Goal: Transaction & Acquisition: Purchase product/service

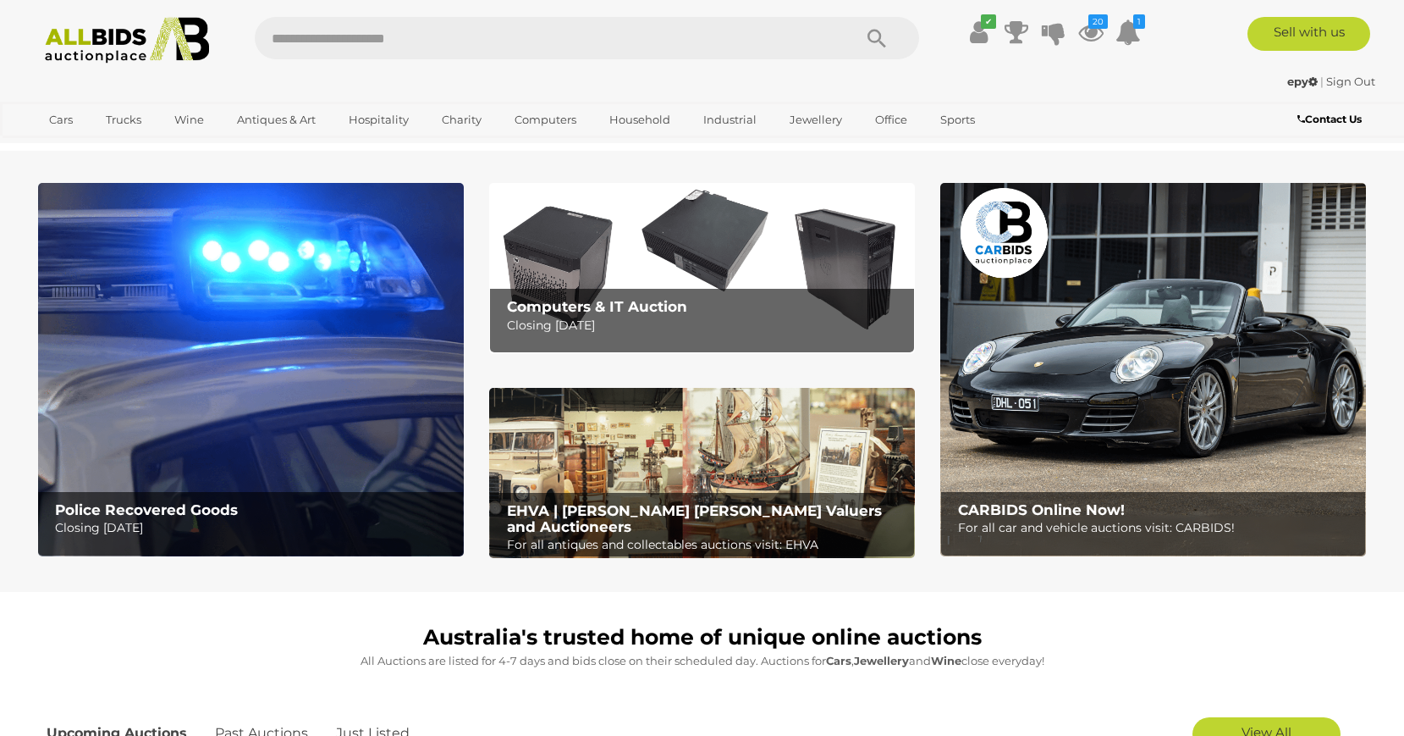
scroll to position [259, 0]
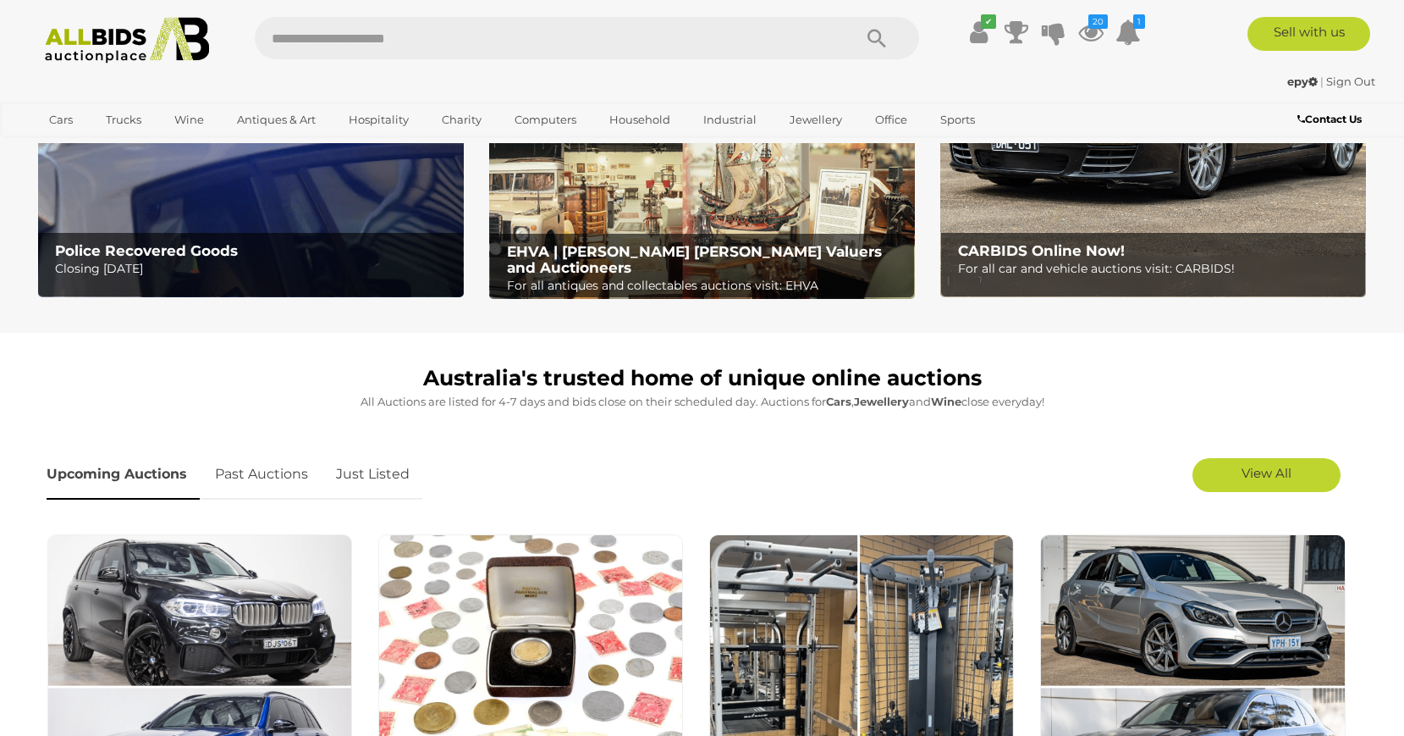
click at [383, 476] on link "Just Listed" at bounding box center [372, 475] width 99 height 50
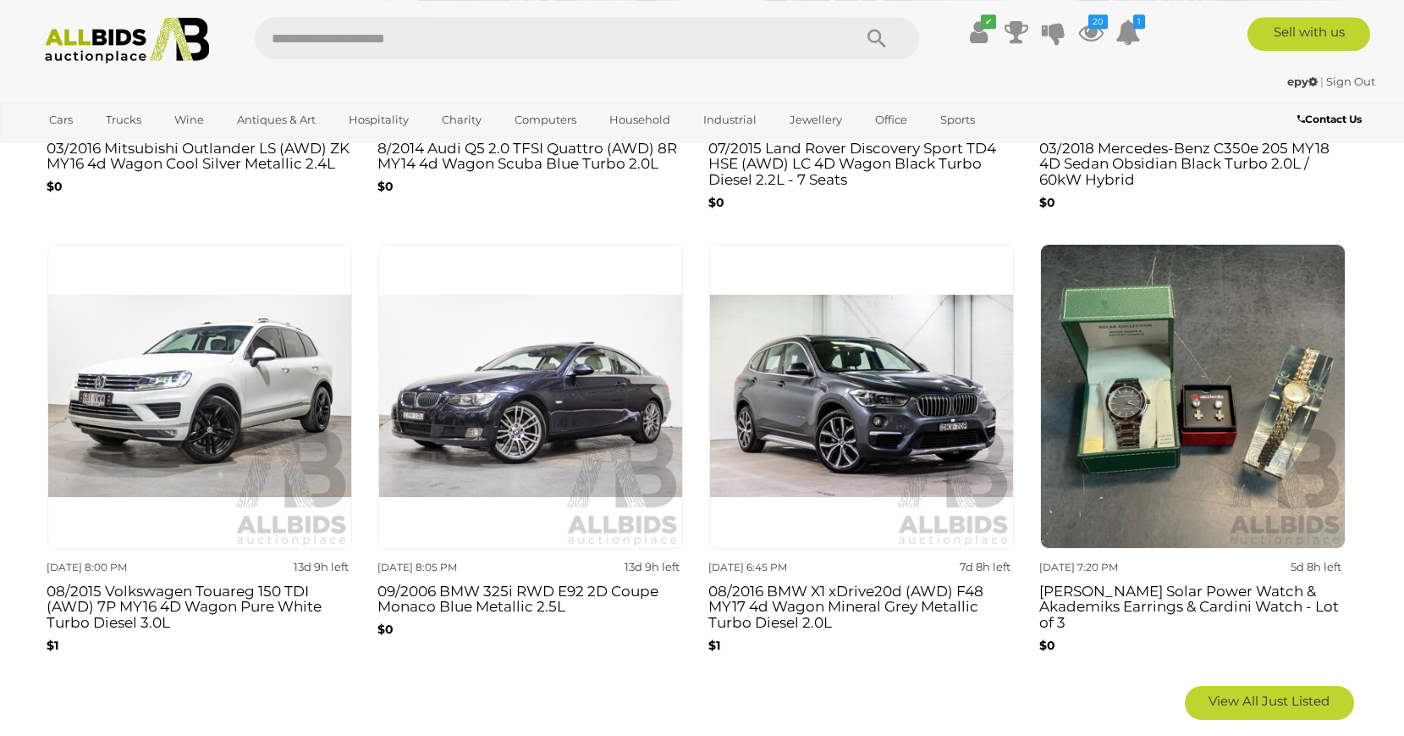
scroll to position [1036, 0]
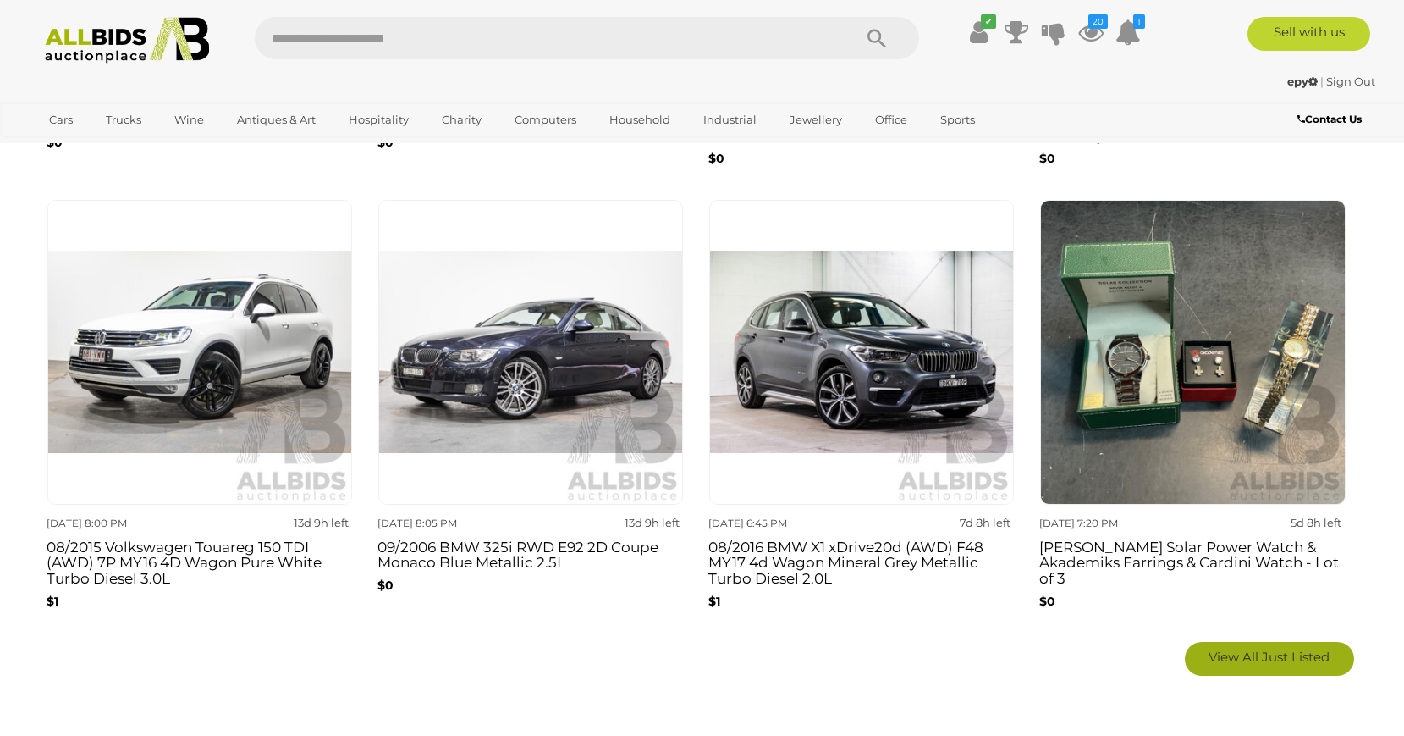
click at [1230, 658] on span "View All Just Listed" at bounding box center [1269, 656] width 121 height 16
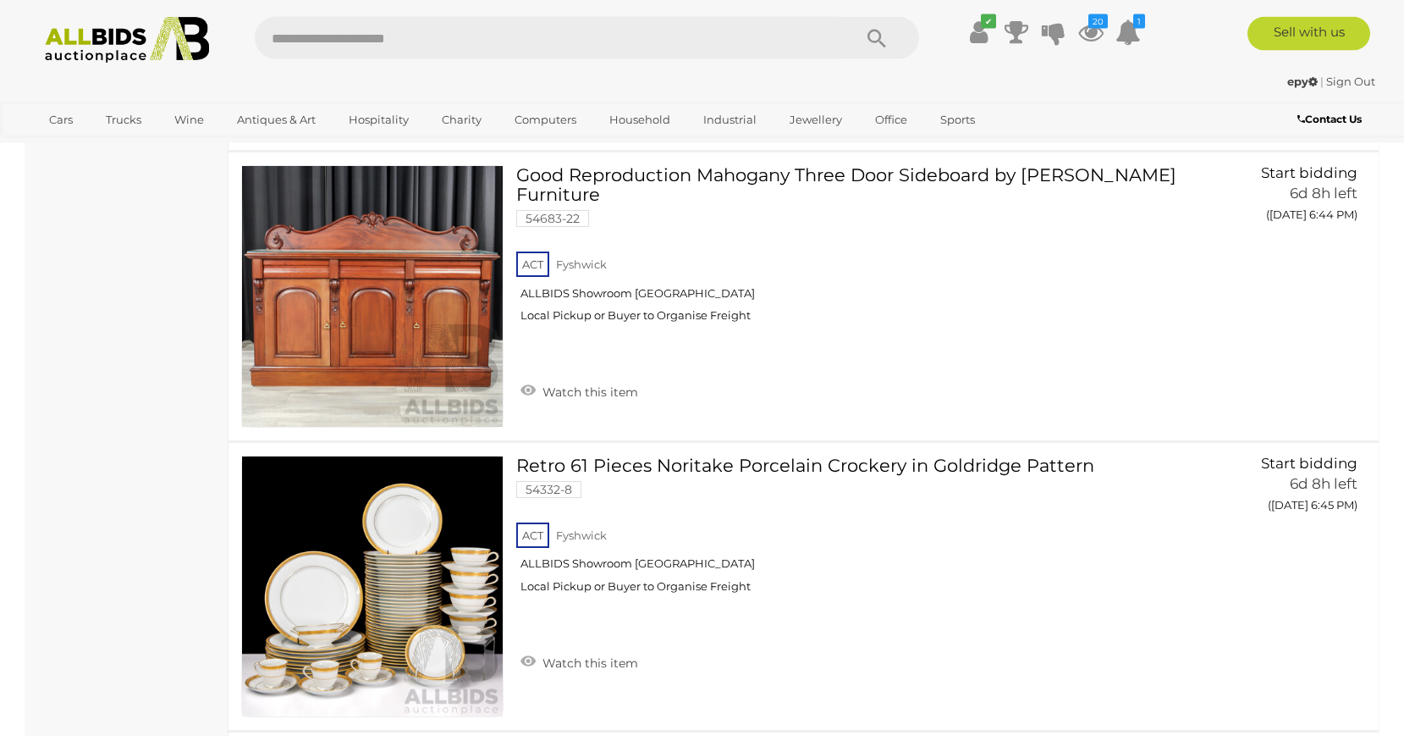
scroll to position [12040, 0]
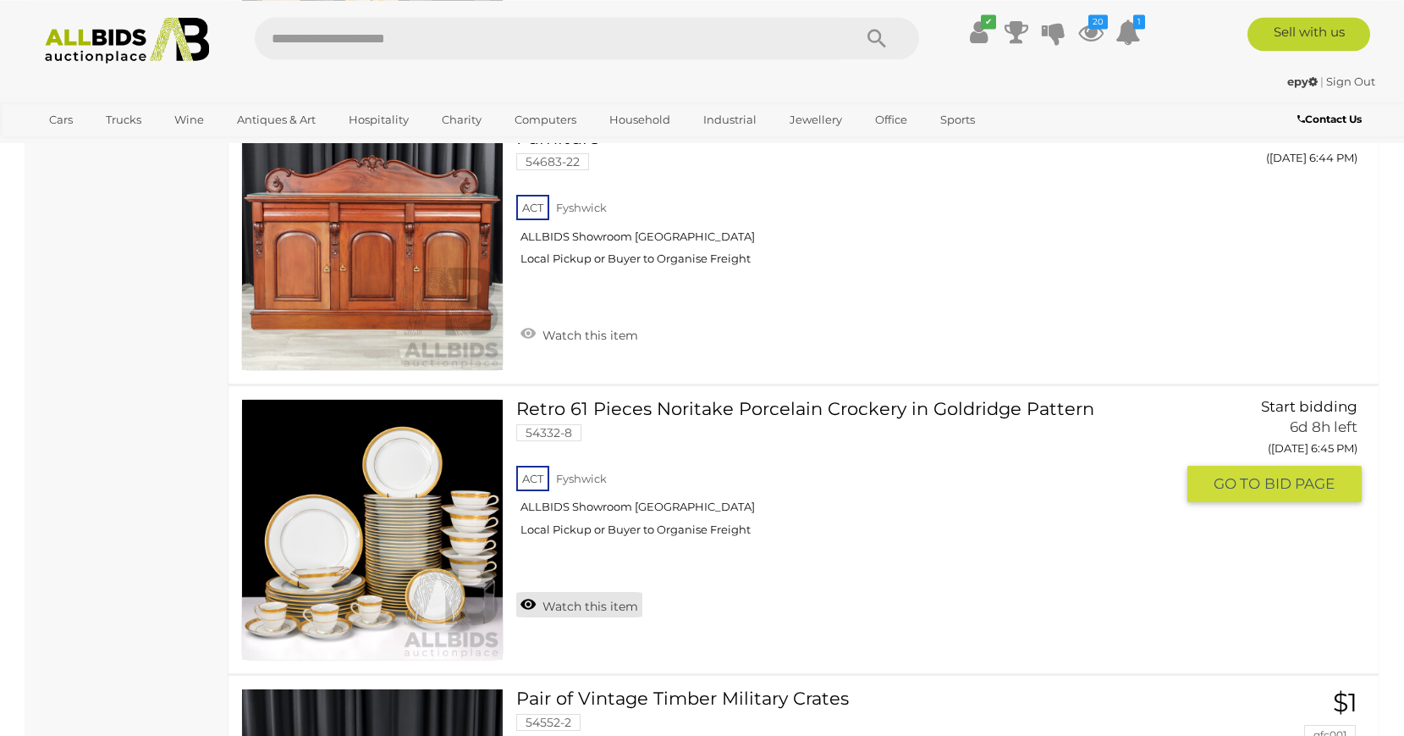
click at [596, 609] on link "Watch this item" at bounding box center [579, 604] width 126 height 25
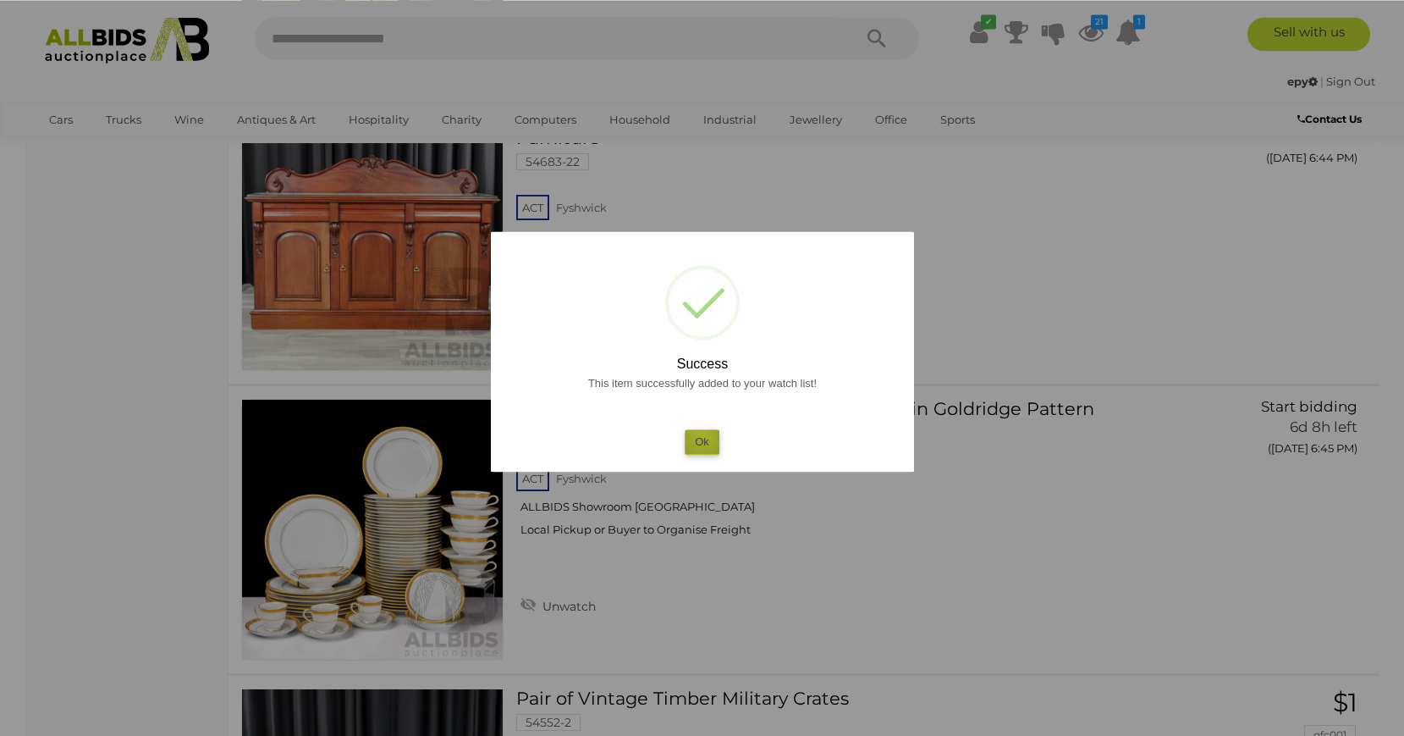
click at [702, 433] on button "Ok" at bounding box center [702, 441] width 35 height 25
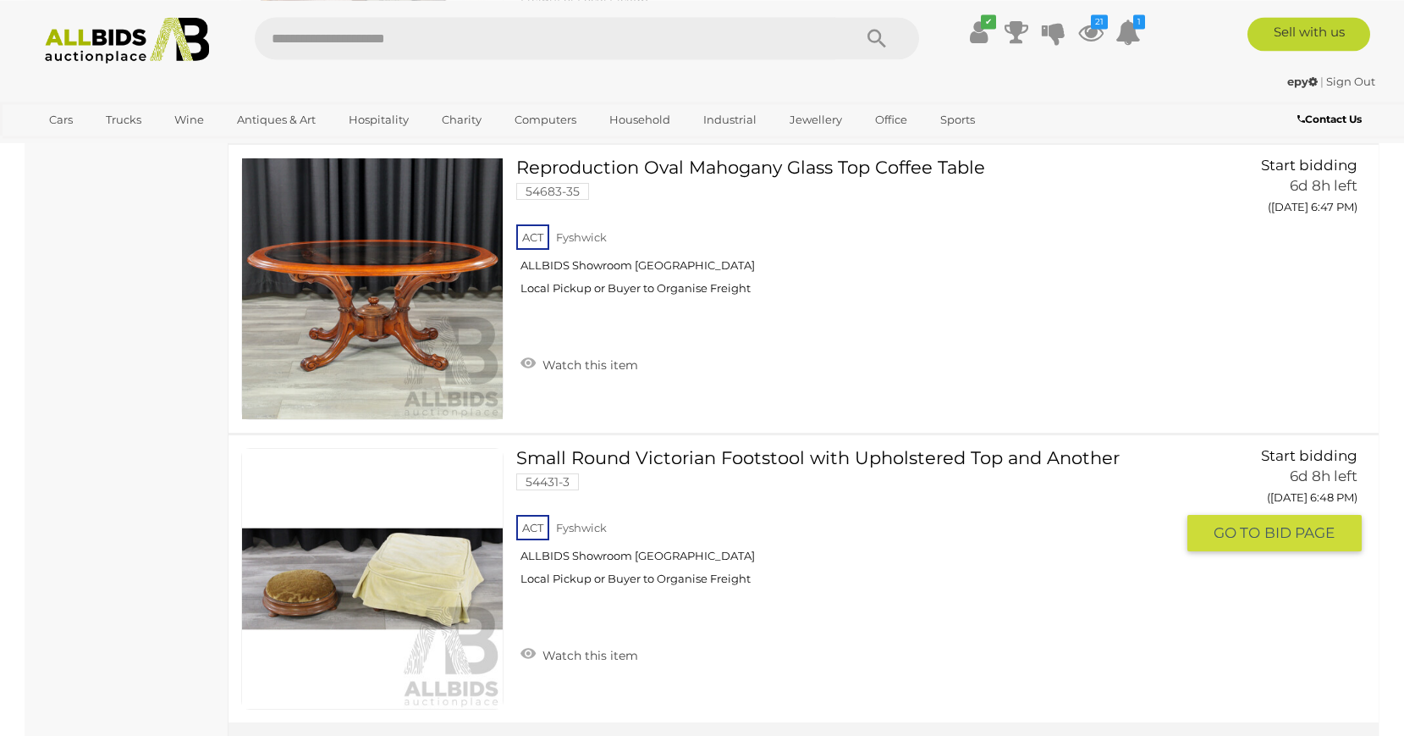
scroll to position [14285, 0]
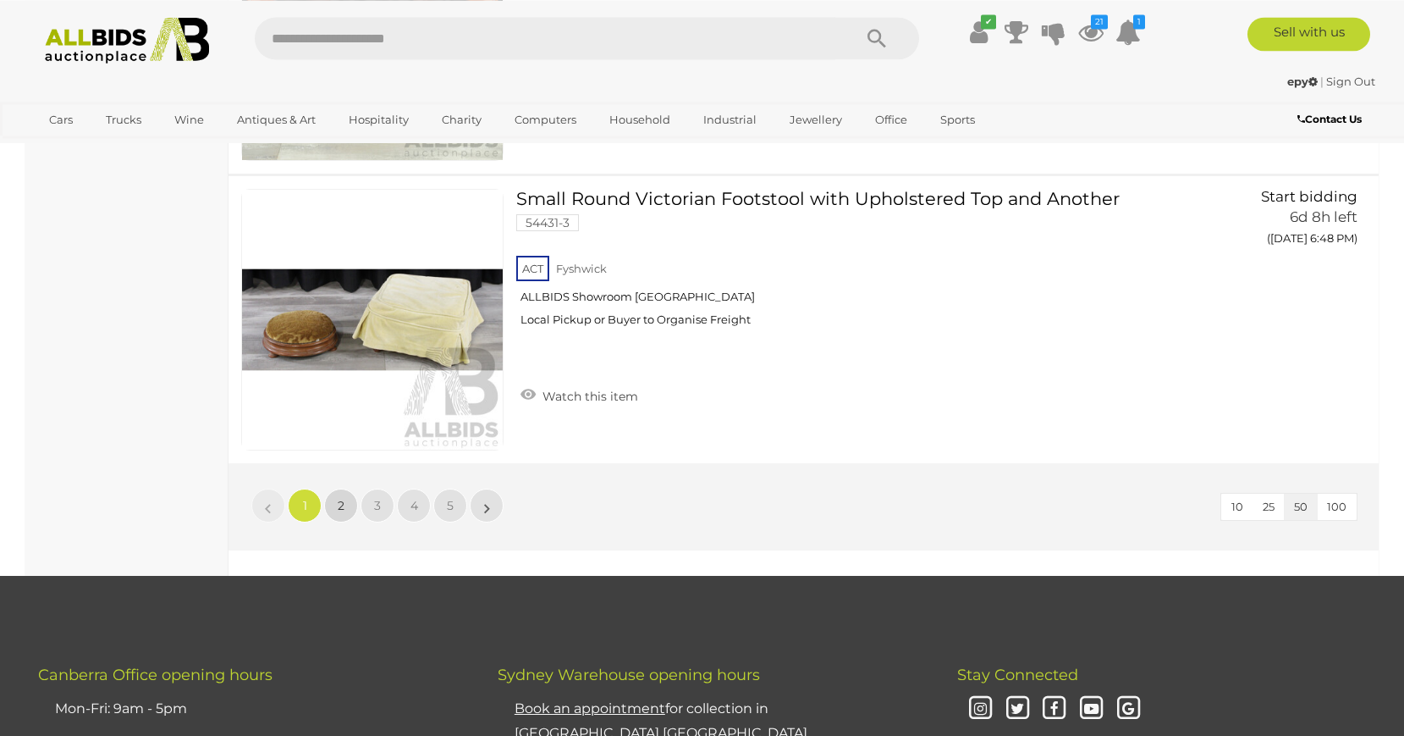
click at [335, 498] on link "2" at bounding box center [341, 505] width 34 height 34
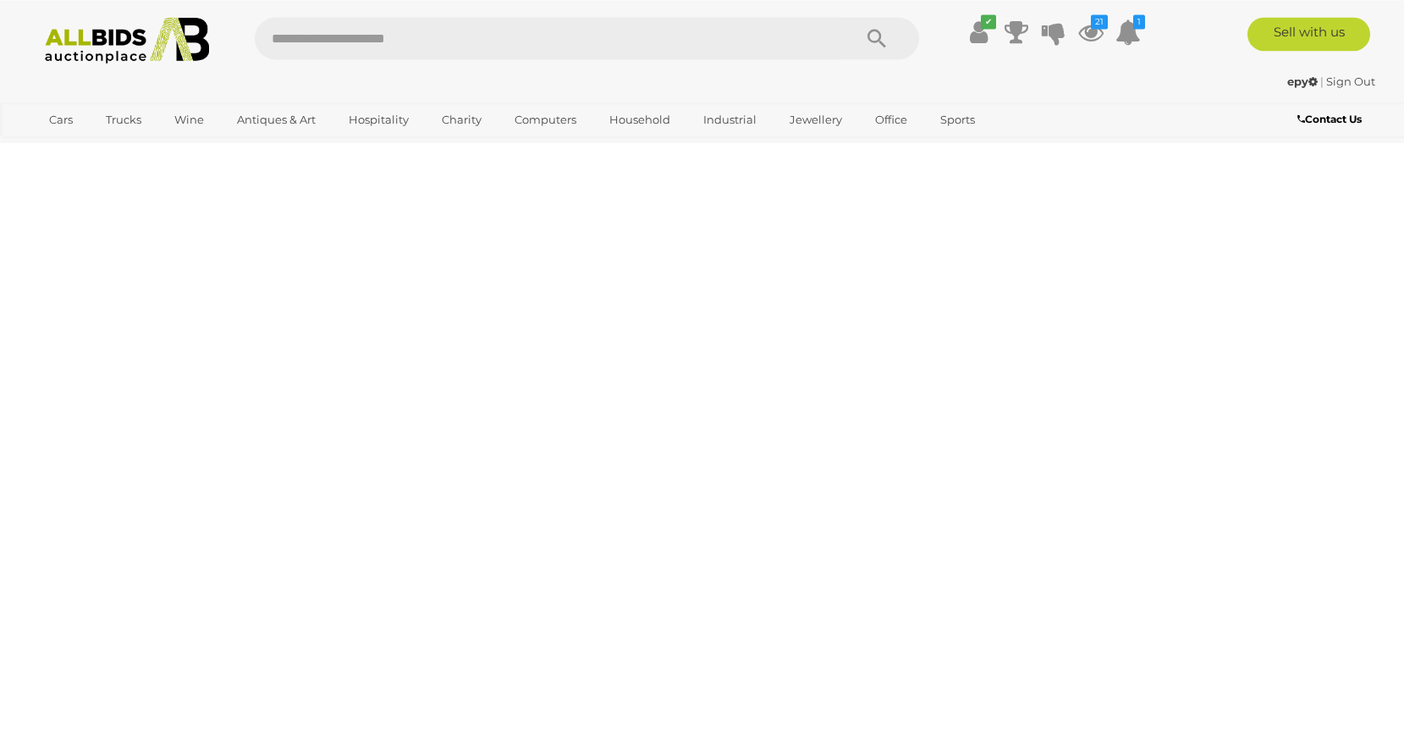
scroll to position [0, 0]
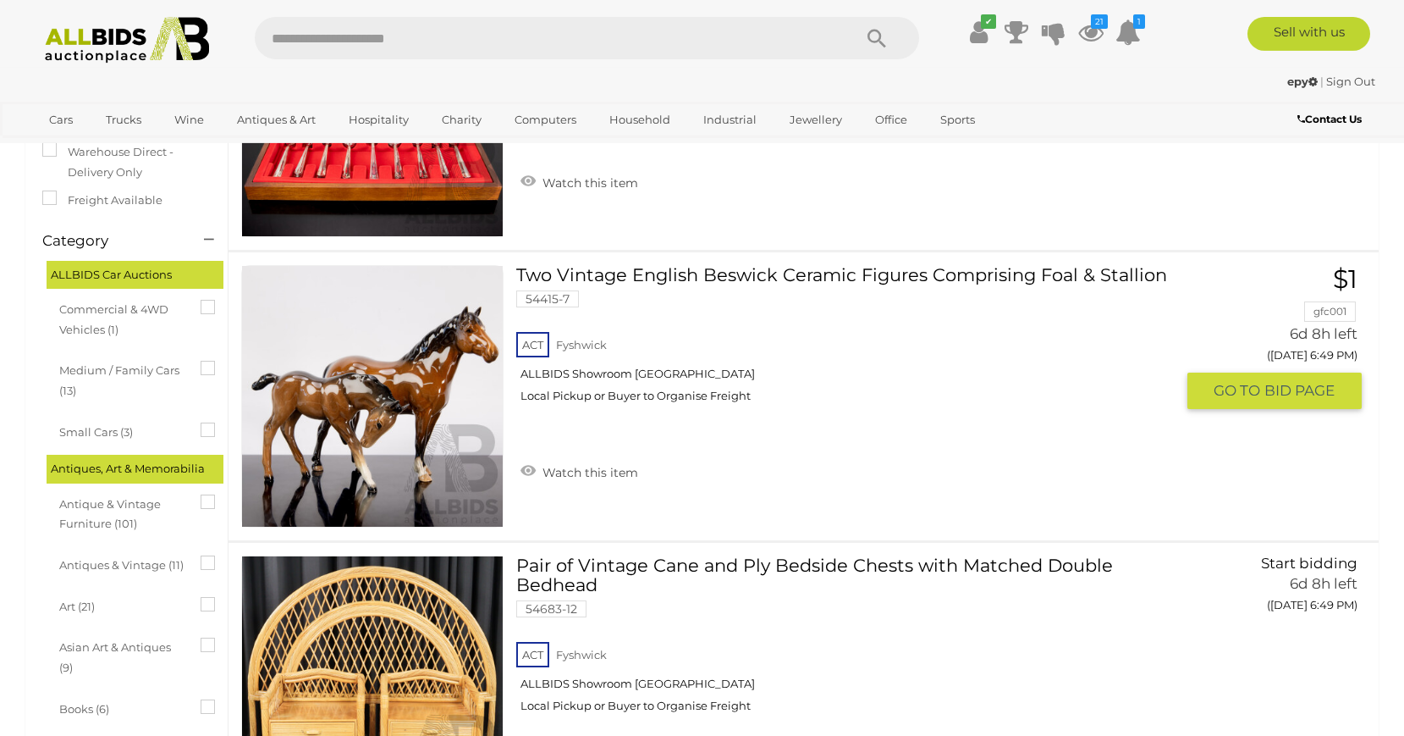
scroll to position [259, 0]
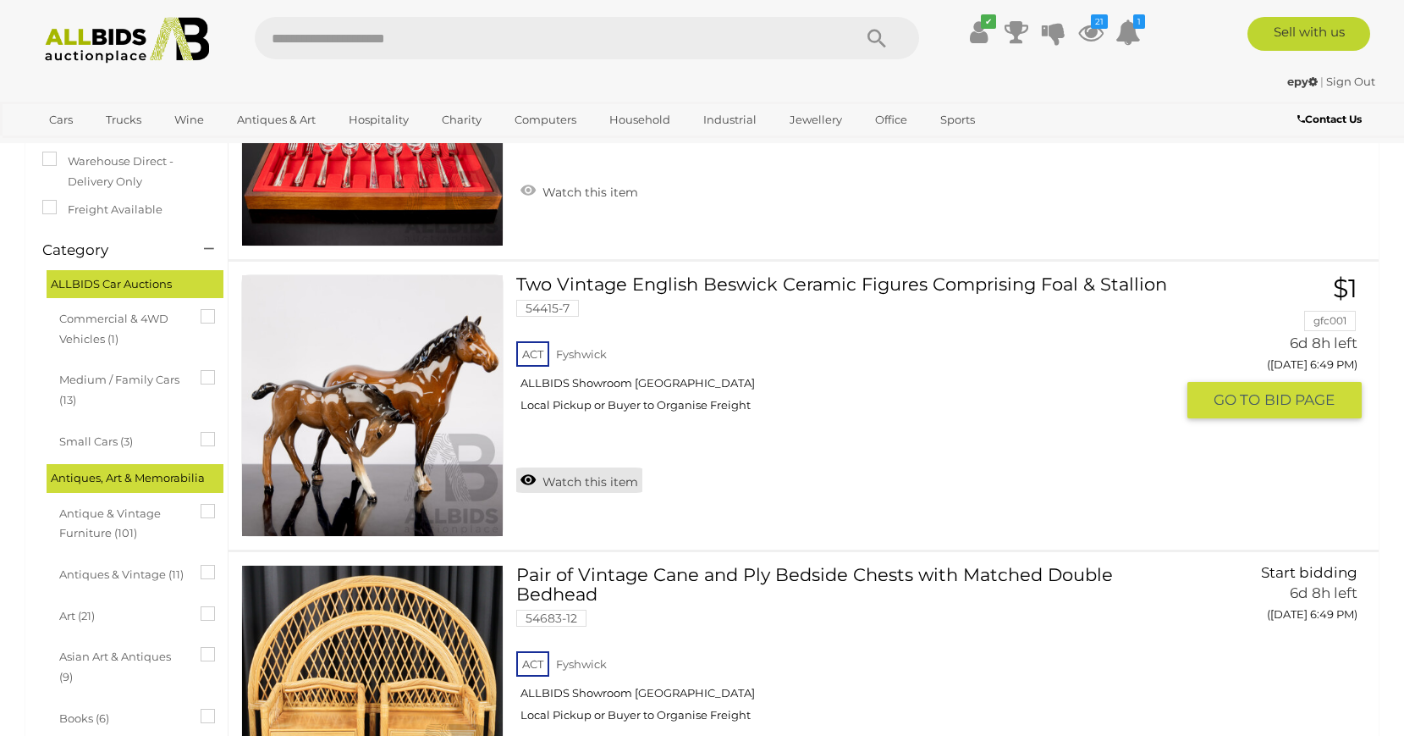
click at [558, 485] on link "Watch this item" at bounding box center [579, 479] width 126 height 25
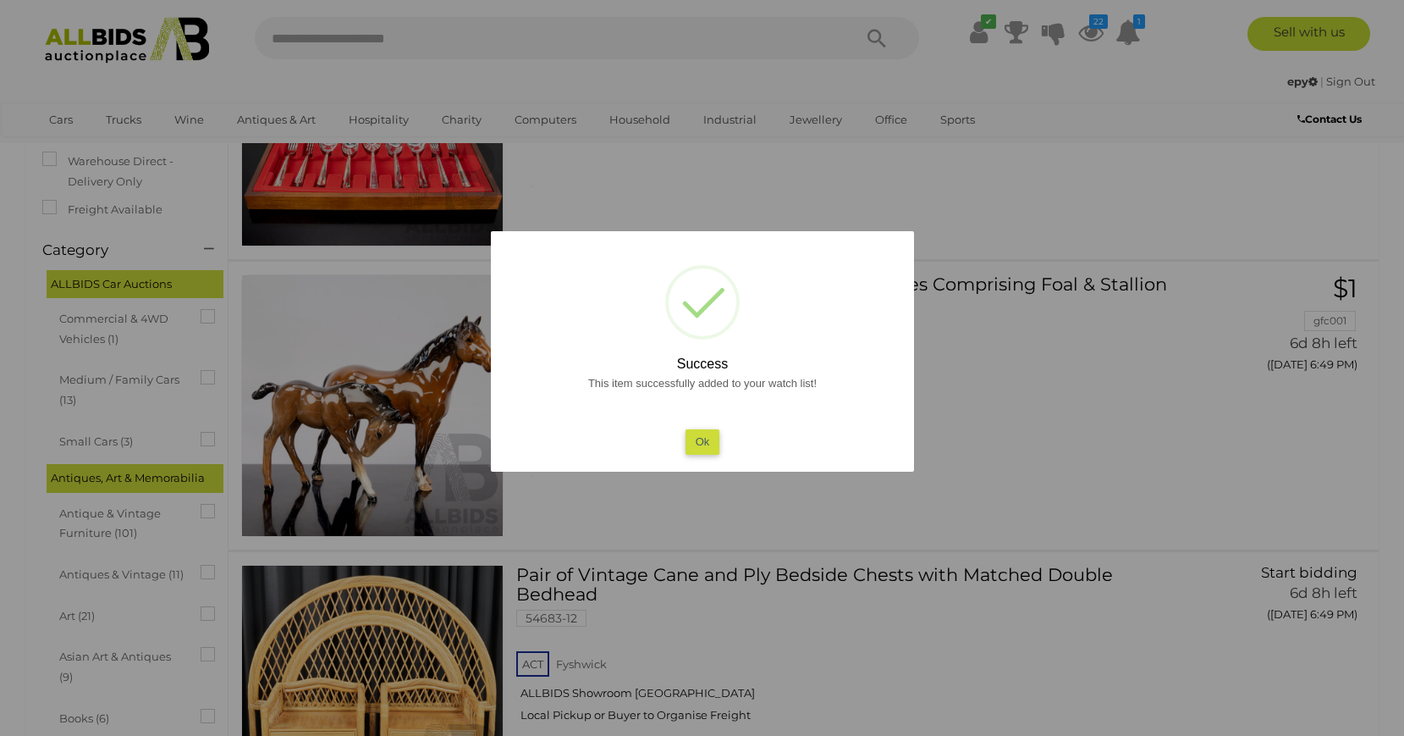
click at [691, 435] on button "Ok" at bounding box center [702, 441] width 35 height 25
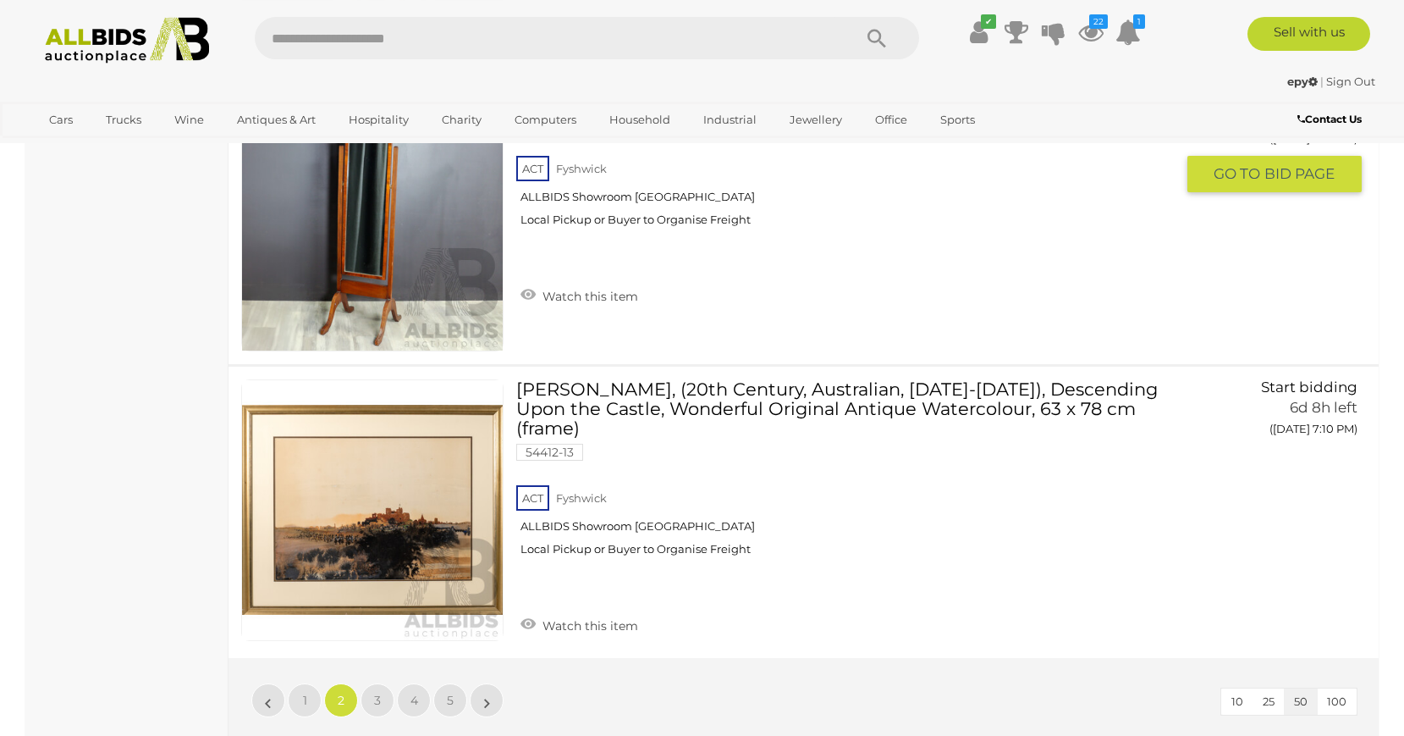
scroll to position [14161, 0]
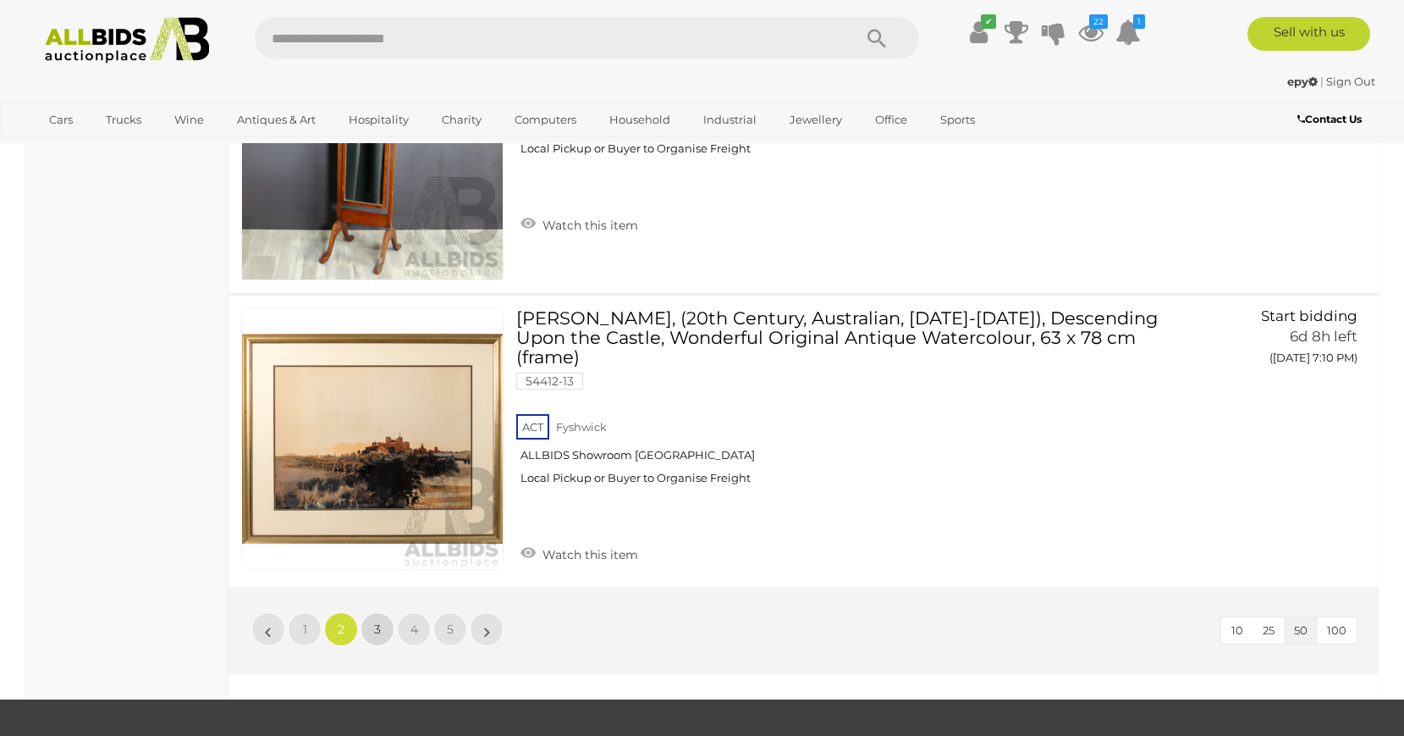
click at [379, 626] on span "3" at bounding box center [377, 628] width 7 height 15
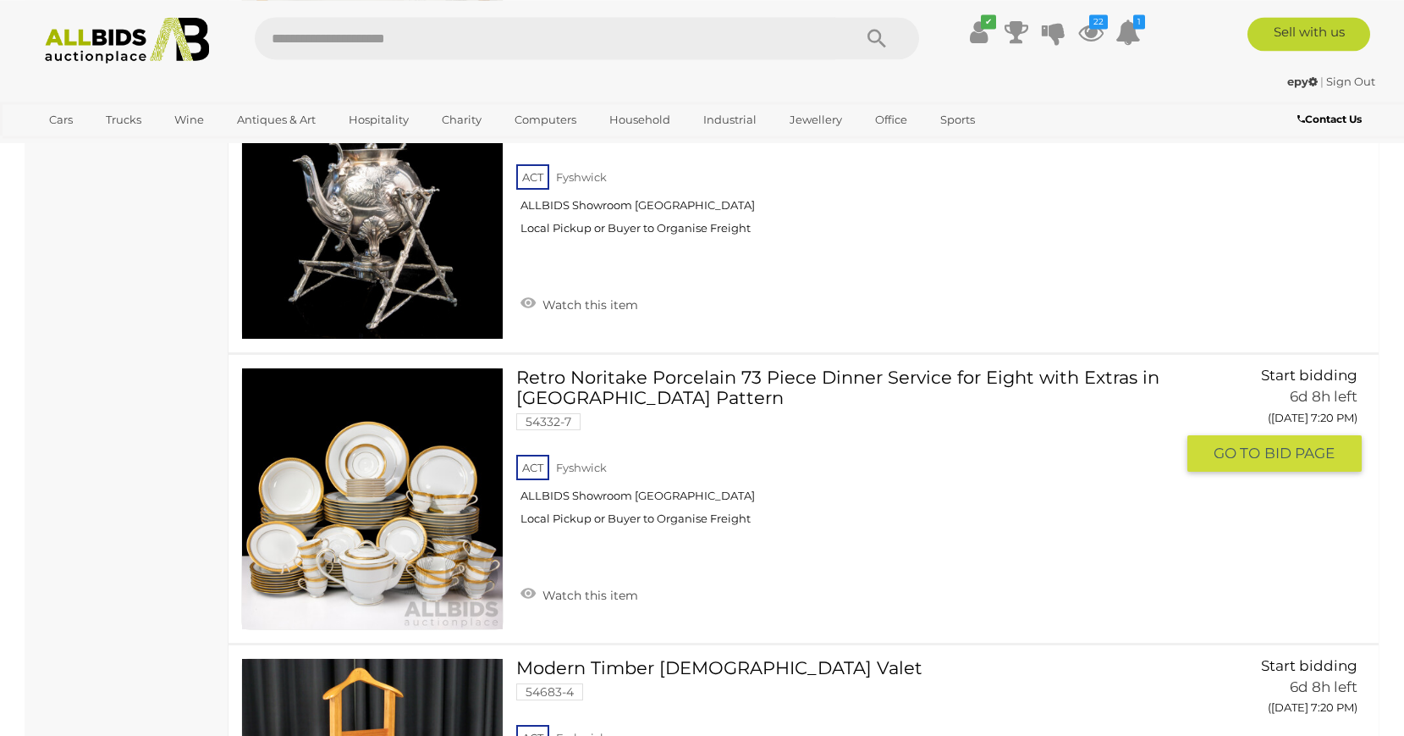
scroll to position [5863, 0]
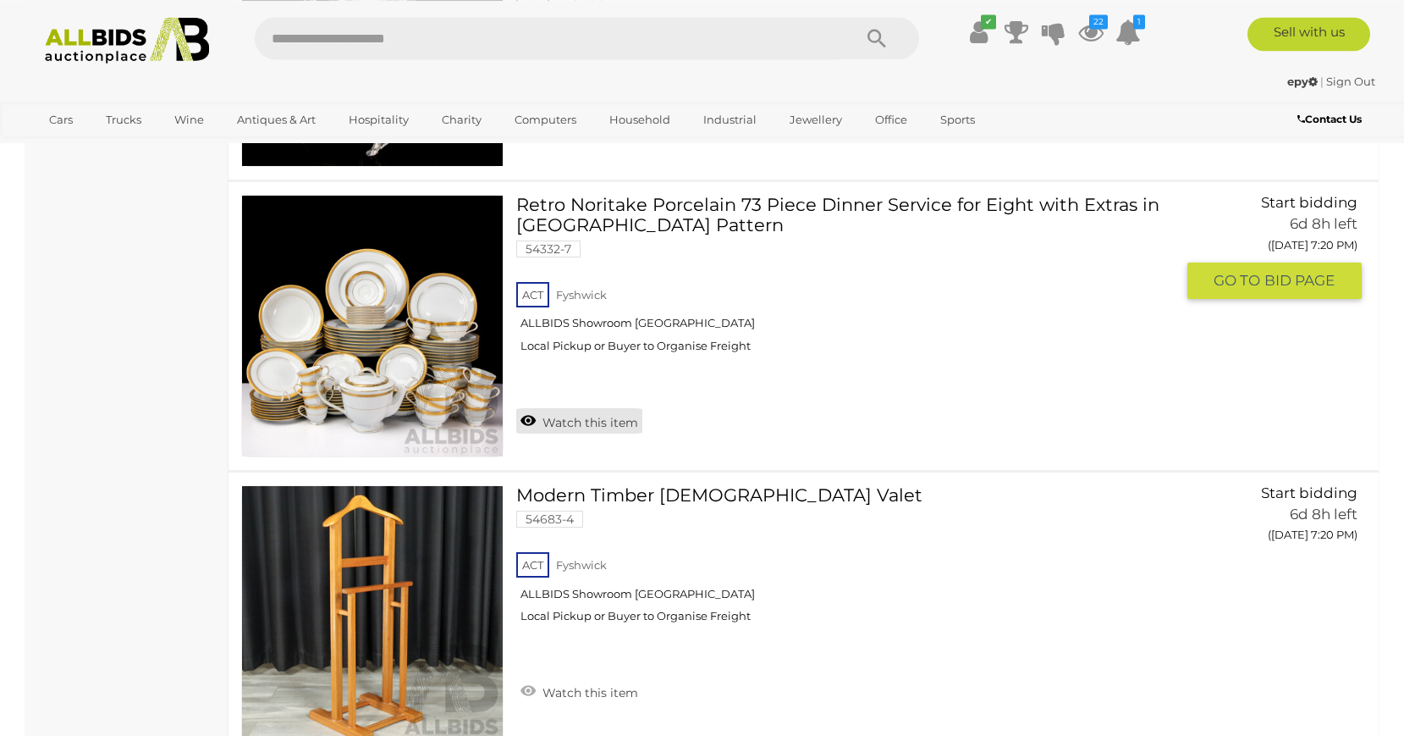
click at [576, 426] on link "Watch this item" at bounding box center [579, 420] width 126 height 25
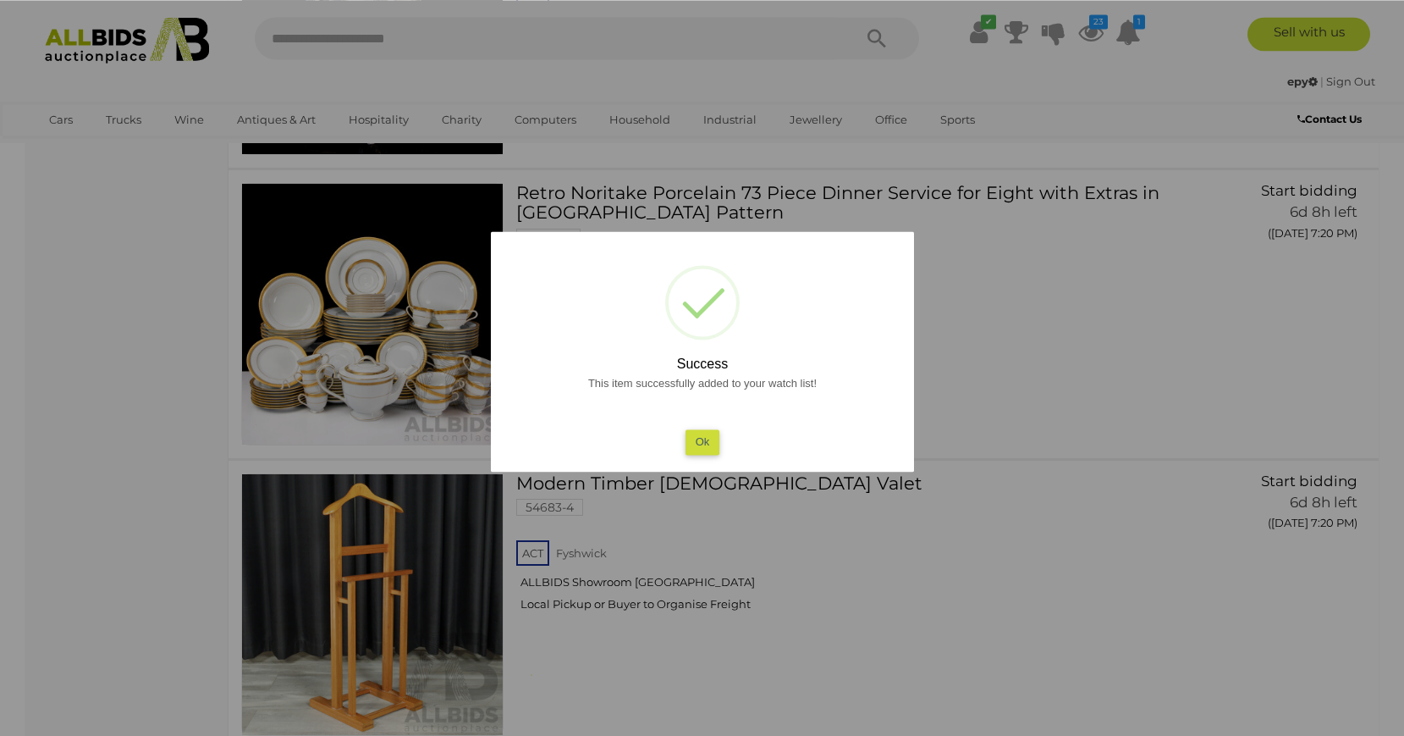
click at [707, 444] on button "Ok" at bounding box center [702, 441] width 35 height 25
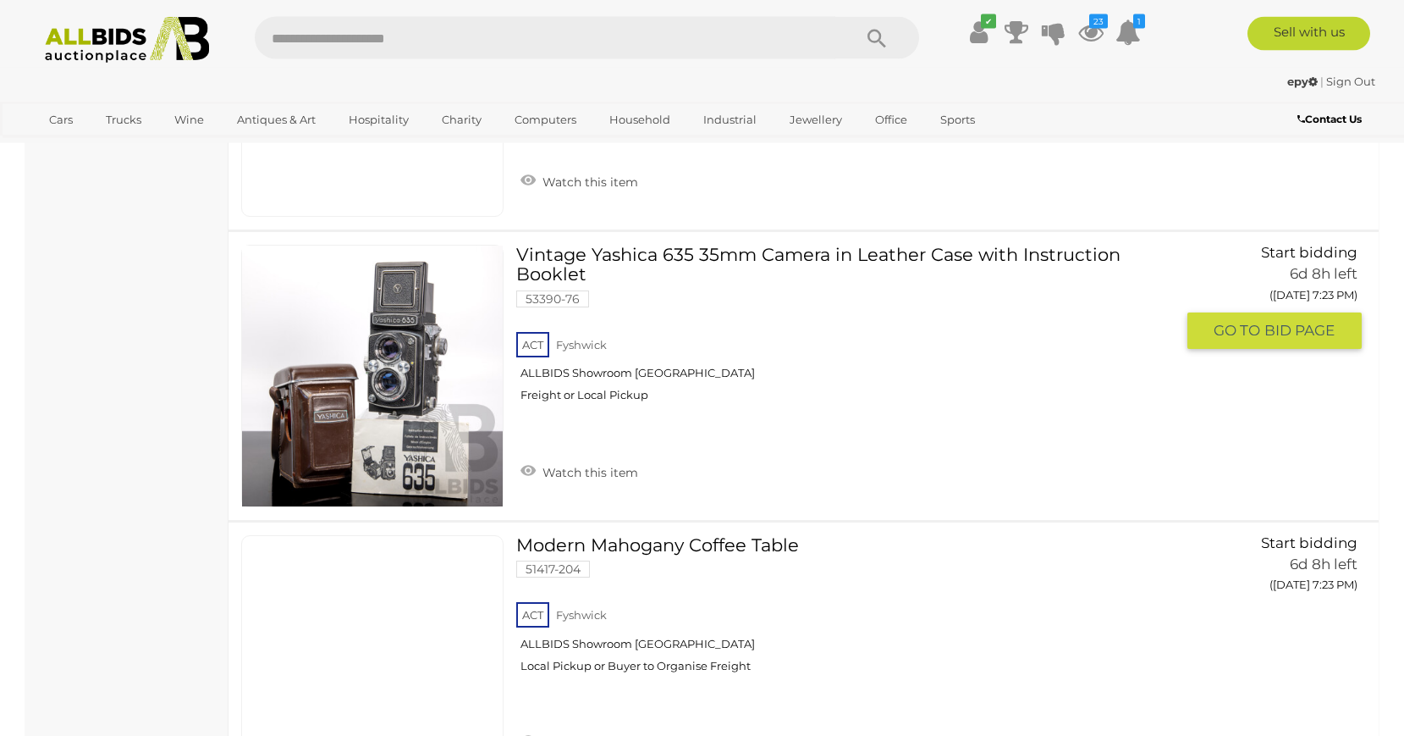
scroll to position [7849, 0]
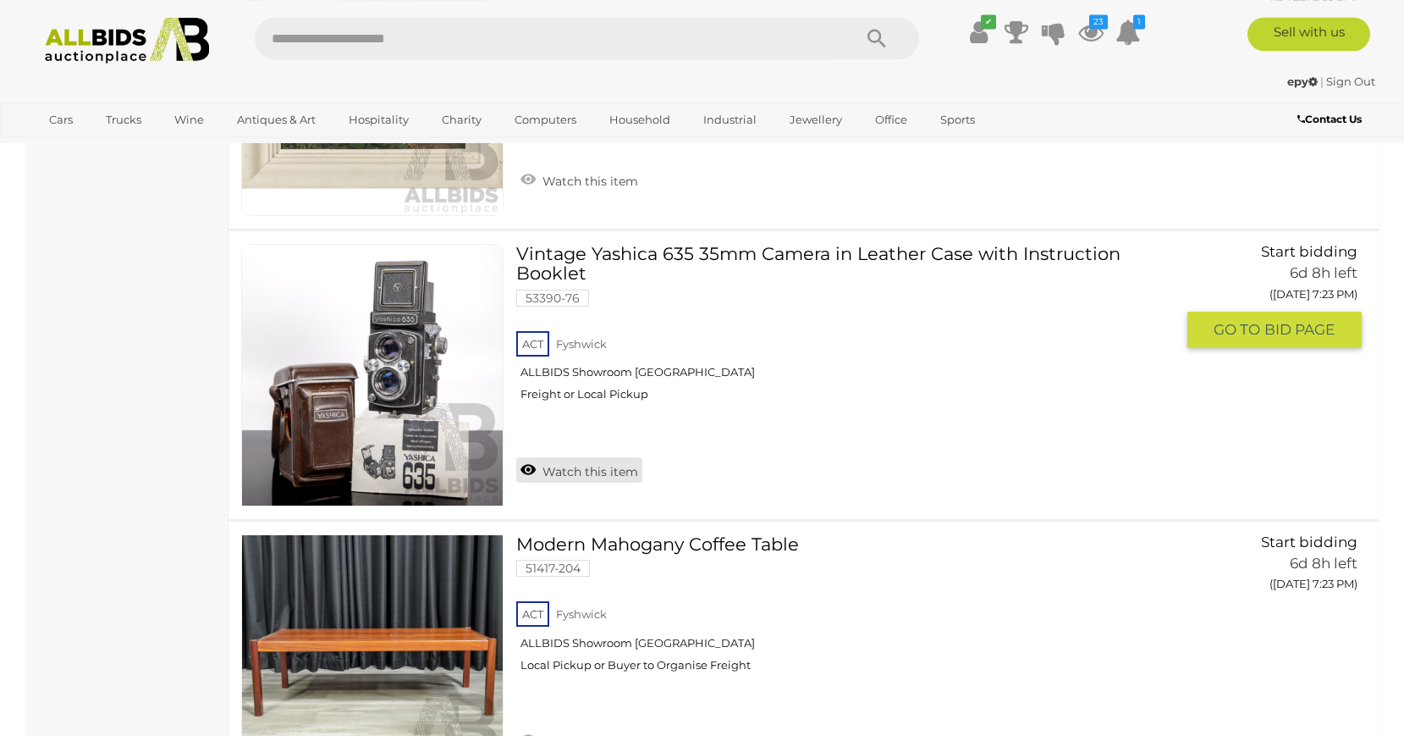
click at [588, 470] on link "Watch this item" at bounding box center [579, 469] width 126 height 25
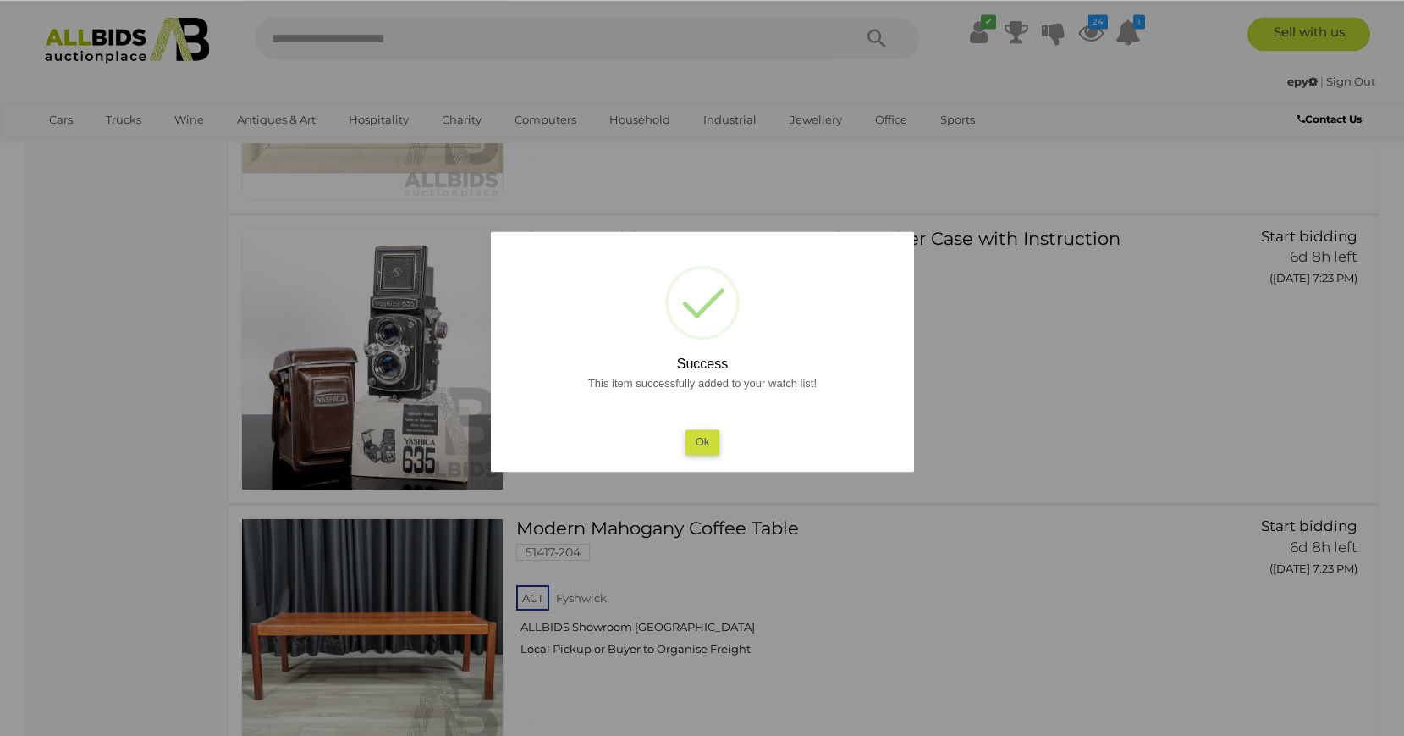
click at [704, 442] on button "Ok" at bounding box center [702, 441] width 35 height 25
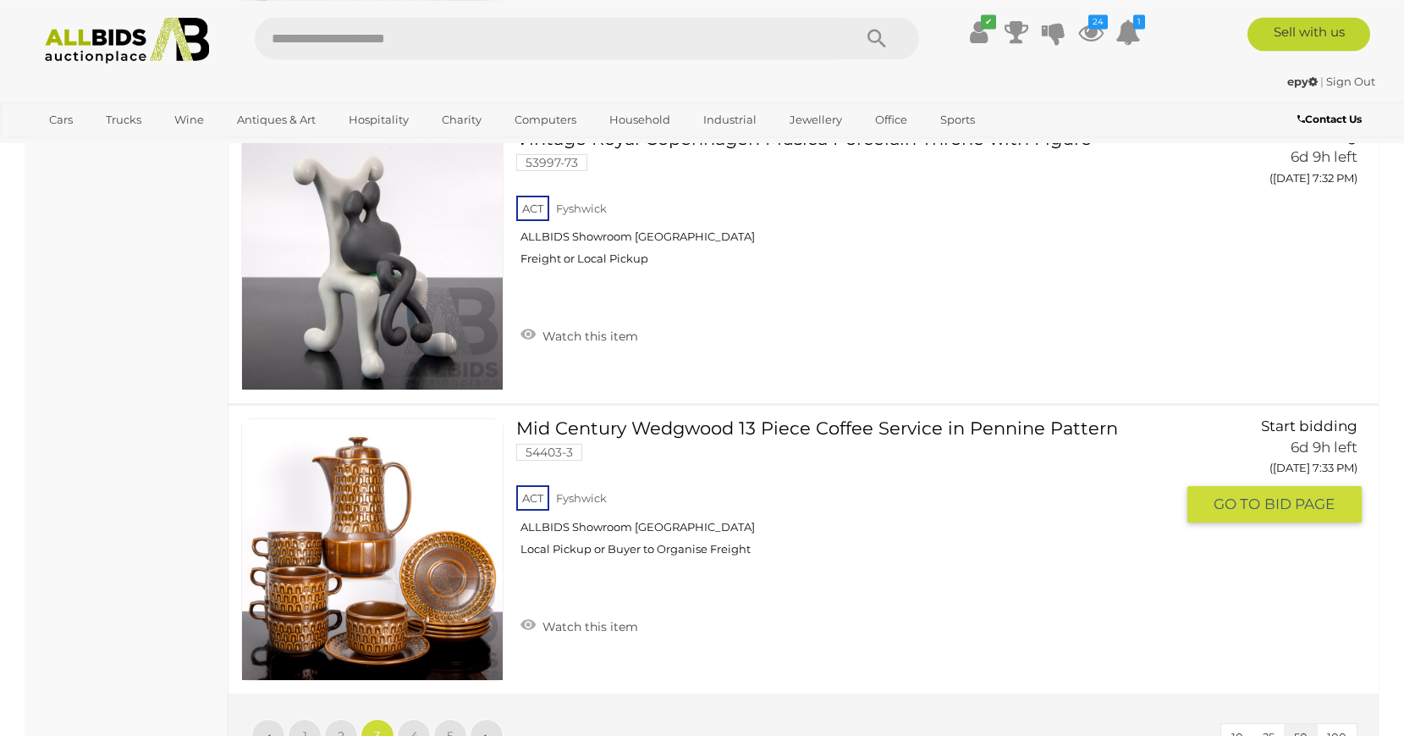
scroll to position [14498, 0]
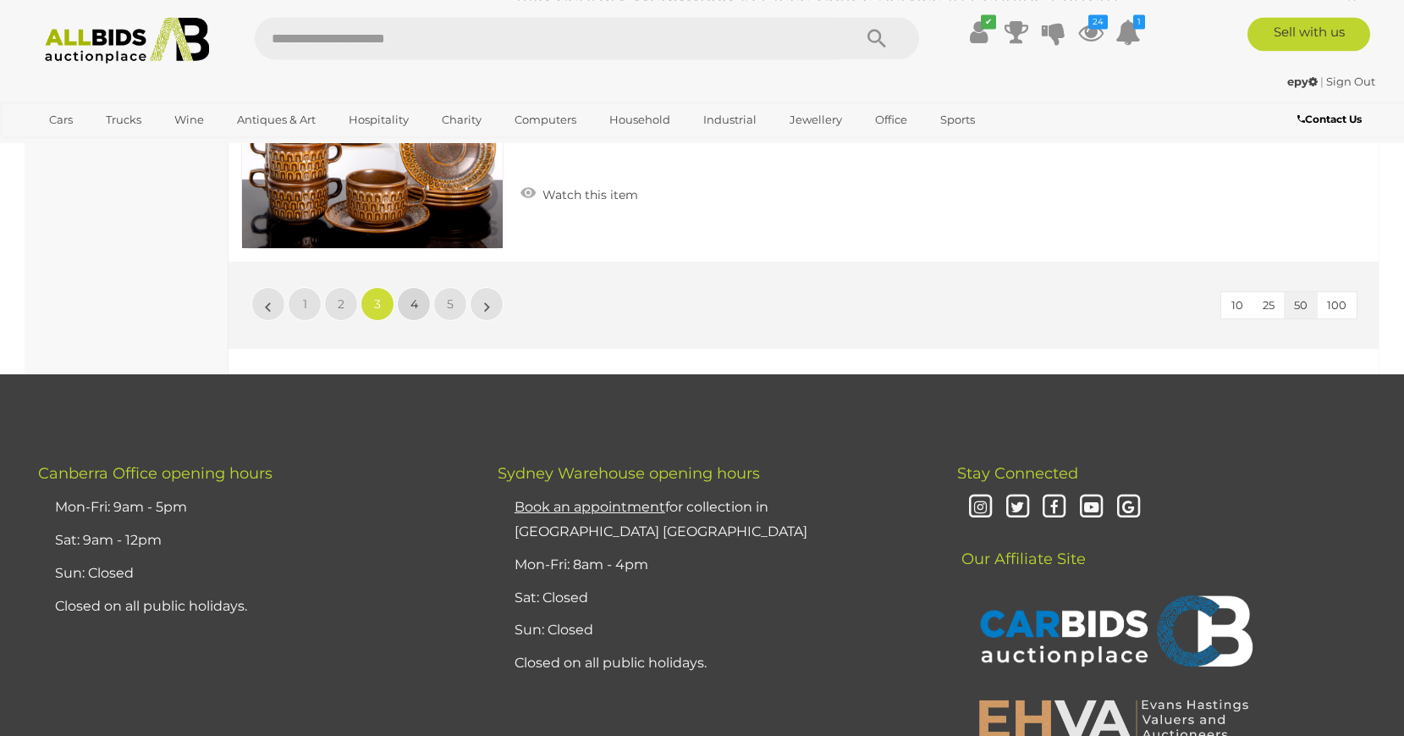
click at [408, 287] on link "4" at bounding box center [414, 304] width 34 height 34
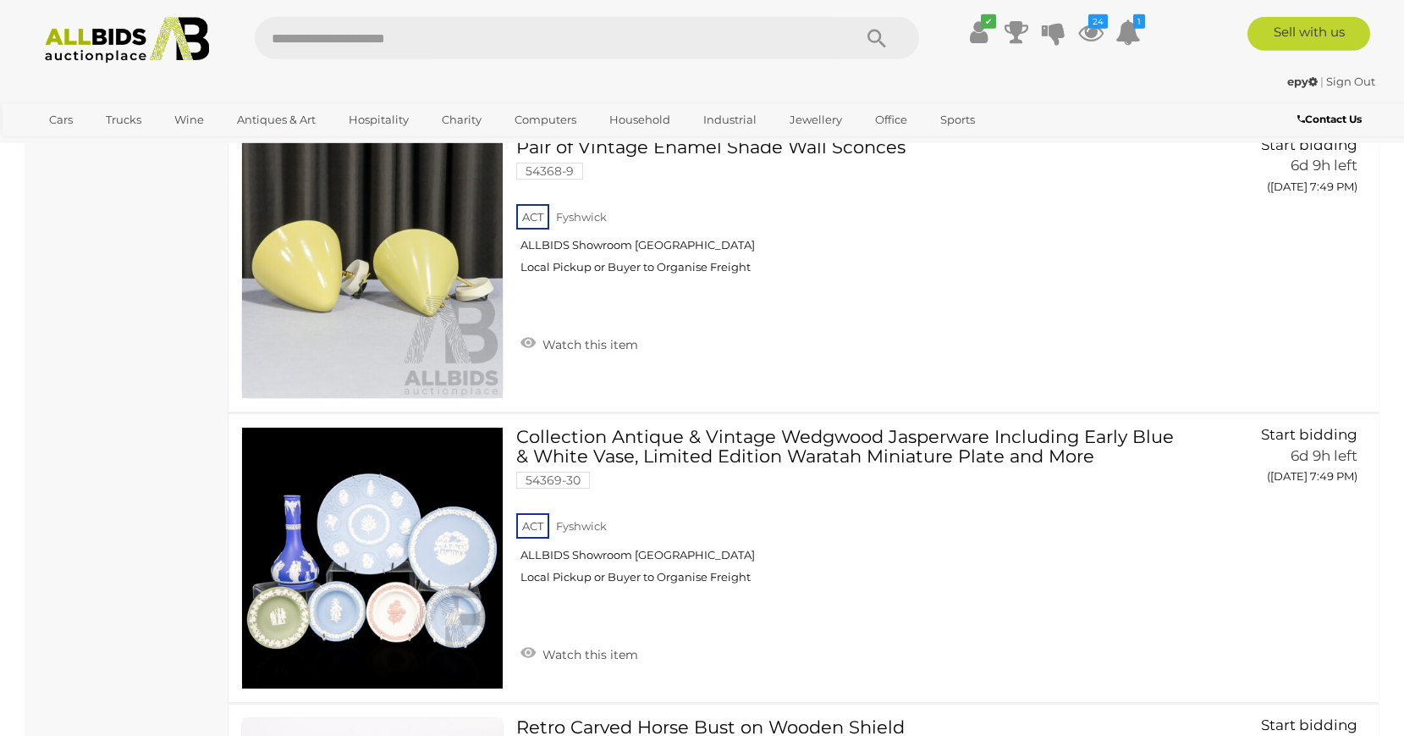
scroll to position [10595, 0]
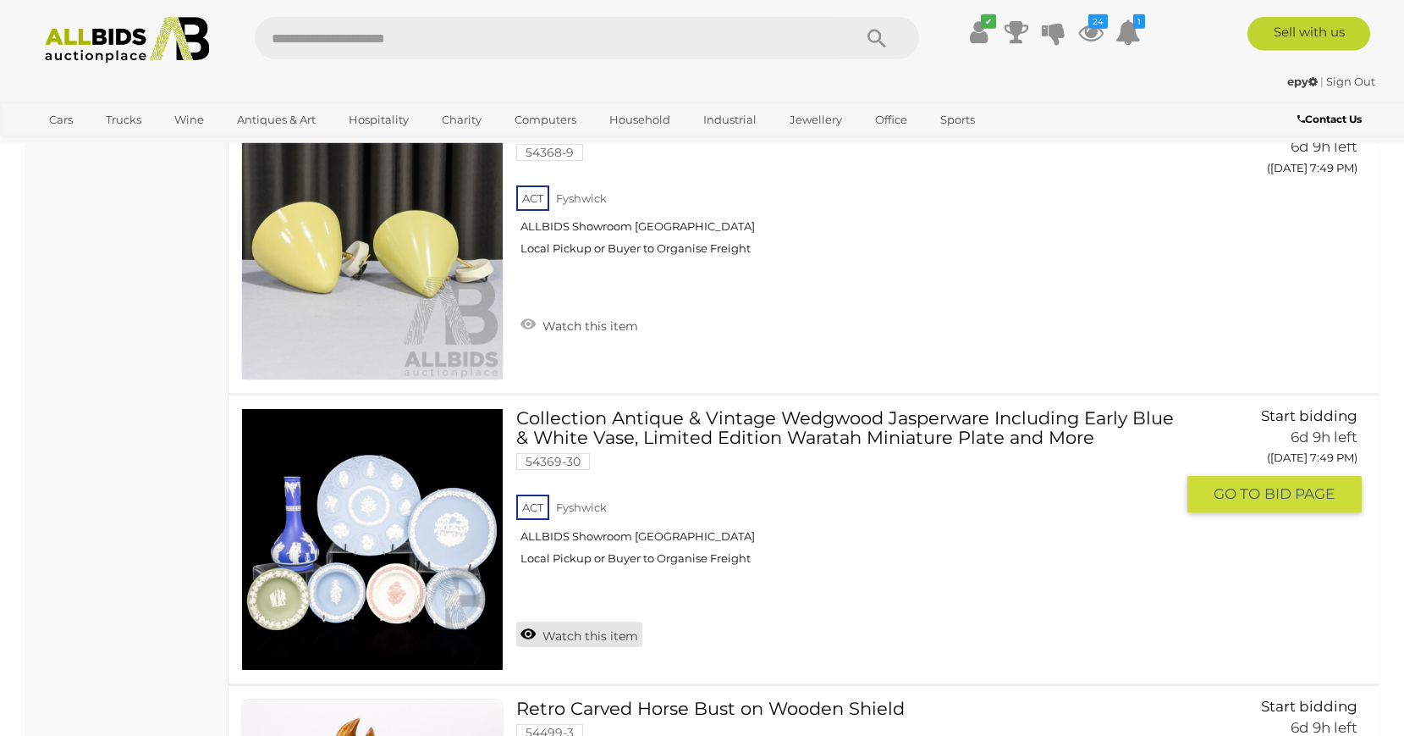
click at [610, 631] on link "Watch this item" at bounding box center [579, 633] width 126 height 25
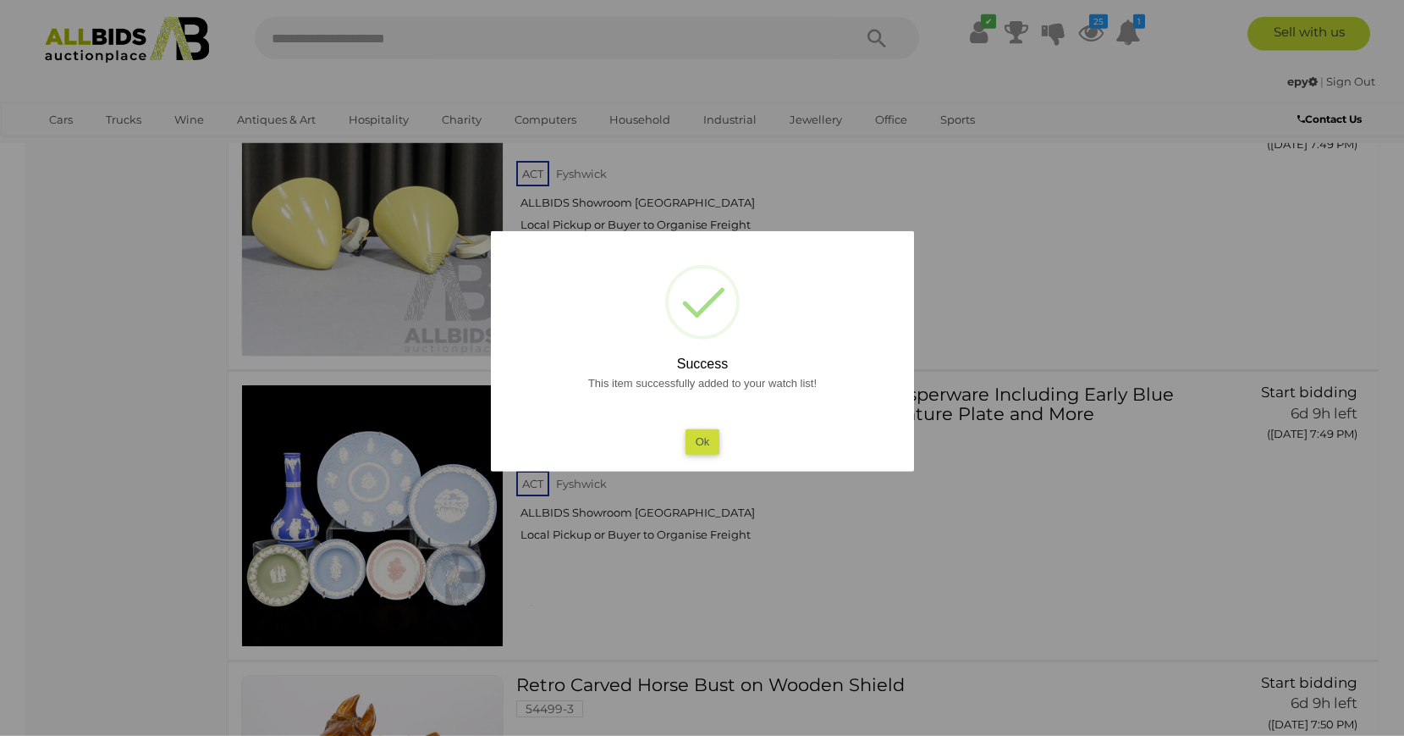
click at [710, 441] on button "Ok" at bounding box center [702, 441] width 35 height 25
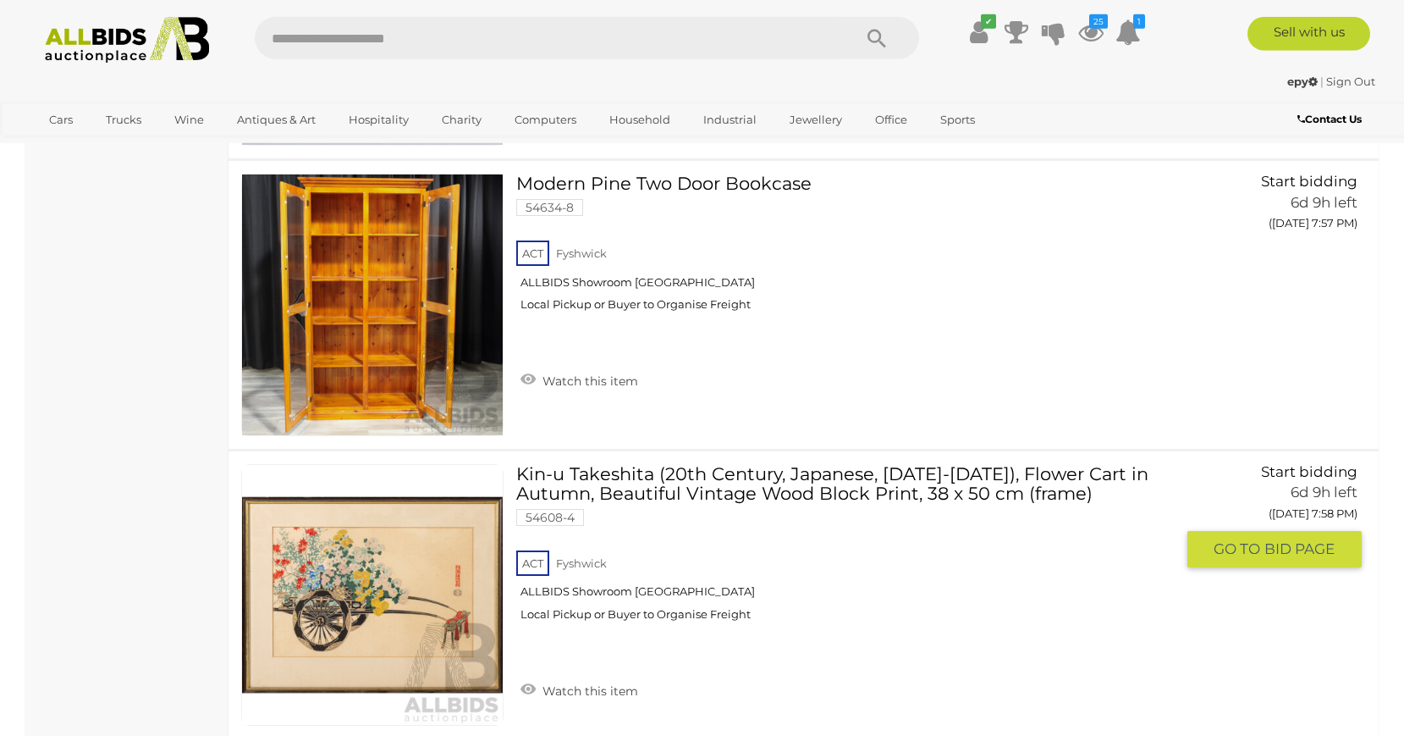
scroll to position [14308, 0]
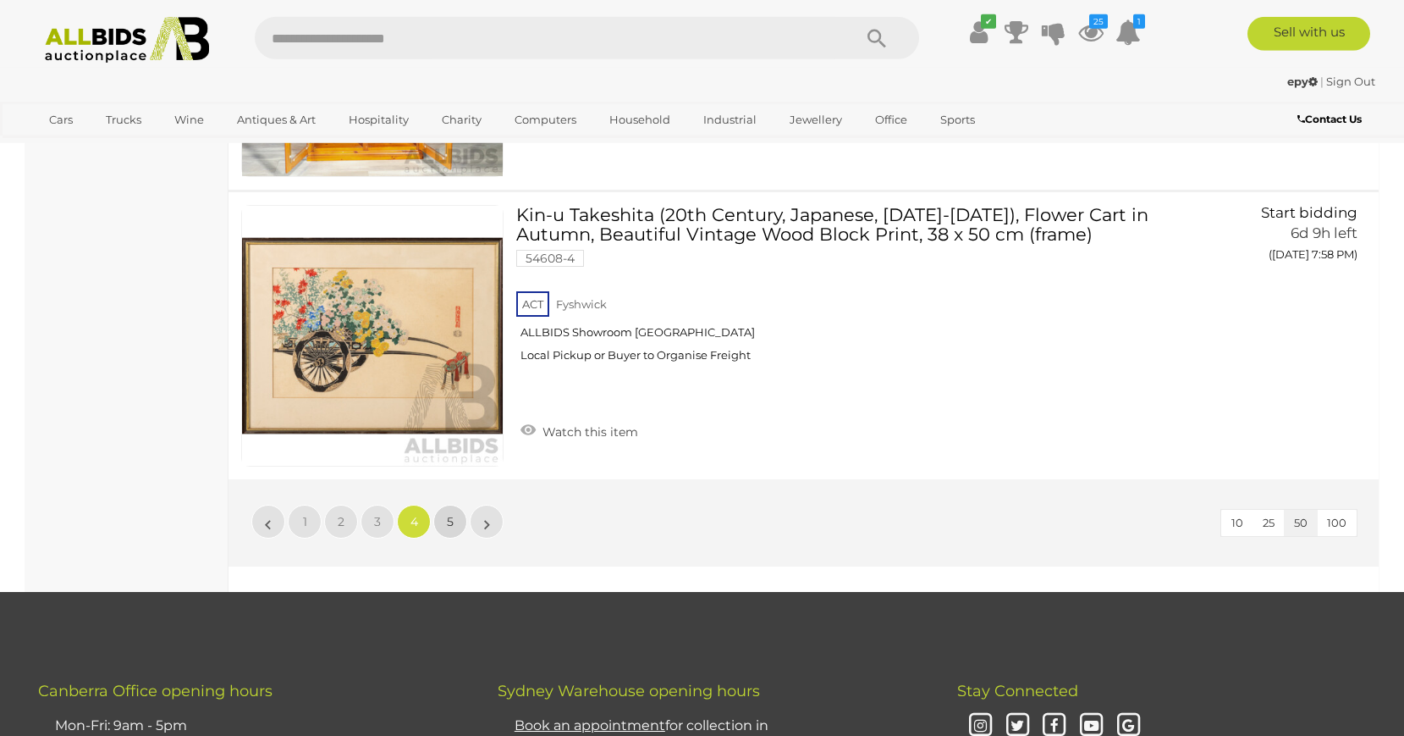
click at [445, 505] on link "5" at bounding box center [450, 522] width 34 height 34
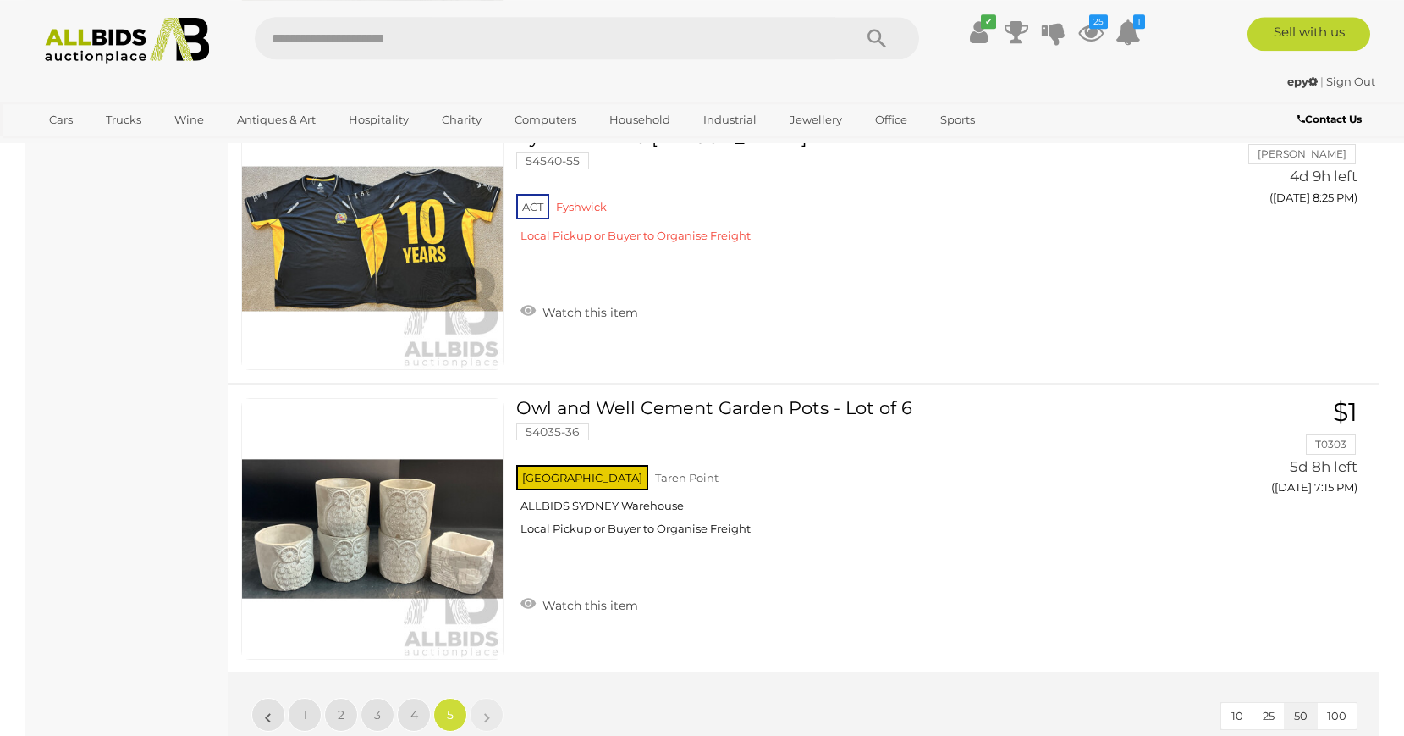
scroll to position [8609, 0]
